Goal: Answer question/provide support

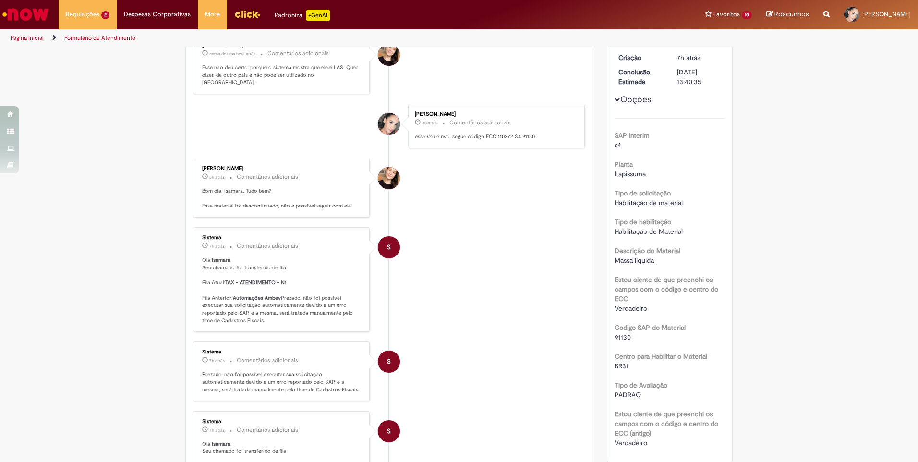
scroll to position [192, 0]
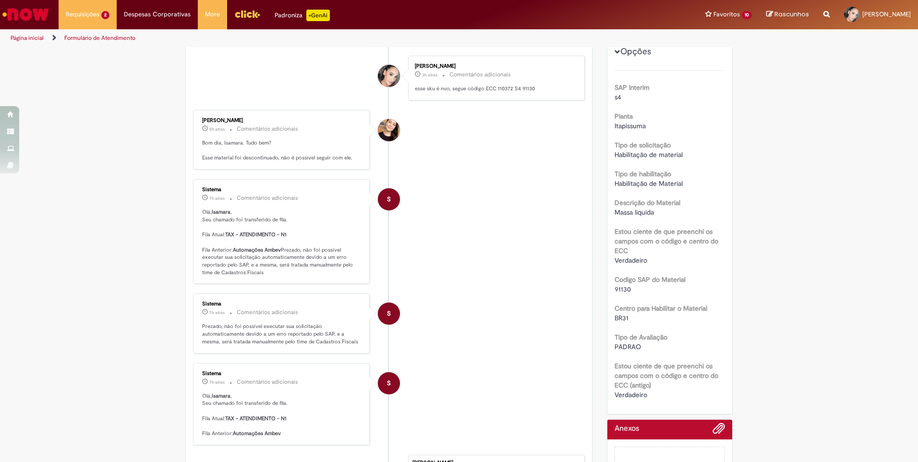
click at [622, 289] on span "91130" at bounding box center [623, 289] width 16 height 9
copy span "91130"
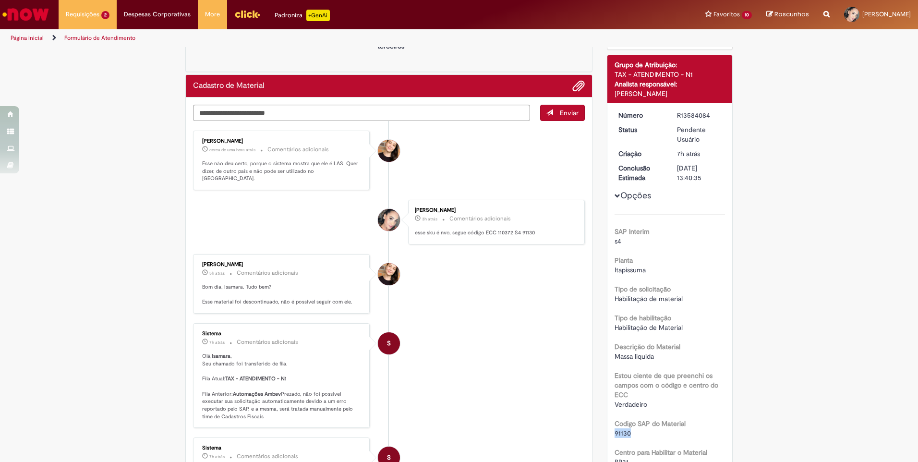
scroll to position [0, 0]
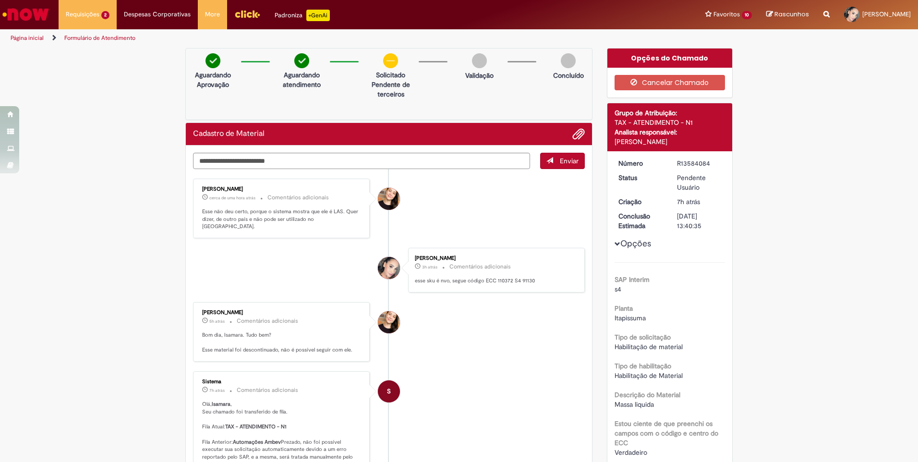
click at [313, 252] on li "Isamara Vitoria Correia De Andrade 3h atrás 3 horas atrás Comentários adicionai…" at bounding box center [389, 270] width 392 height 45
click at [315, 161] on textarea "Digite sua mensagem aqui..." at bounding box center [361, 161] width 337 height 16
type textarea "**********"
